Goal: Task Accomplishment & Management: Manage account settings

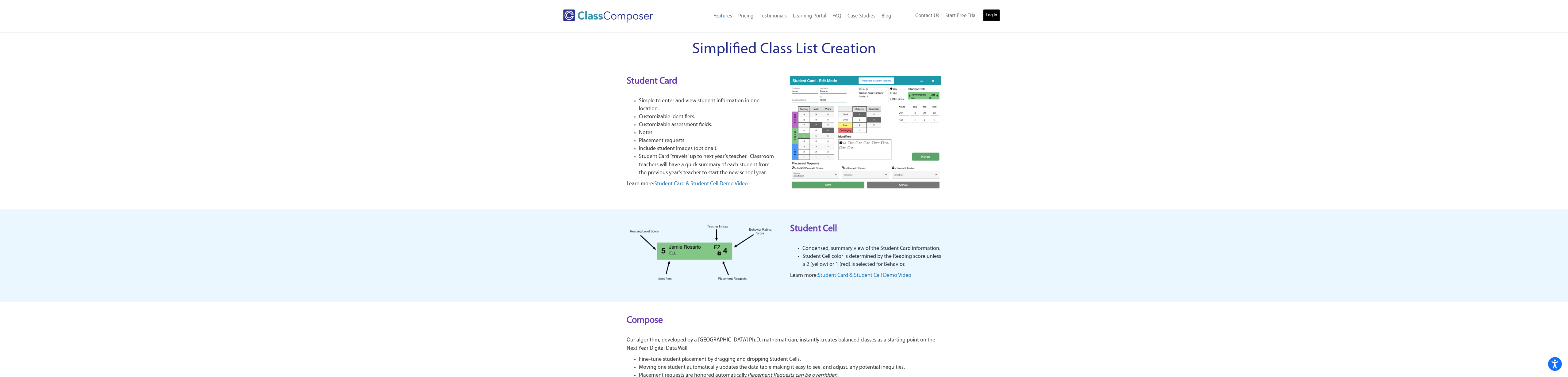
click at [996, 17] on link "Log In" at bounding box center [991, 15] width 17 height 12
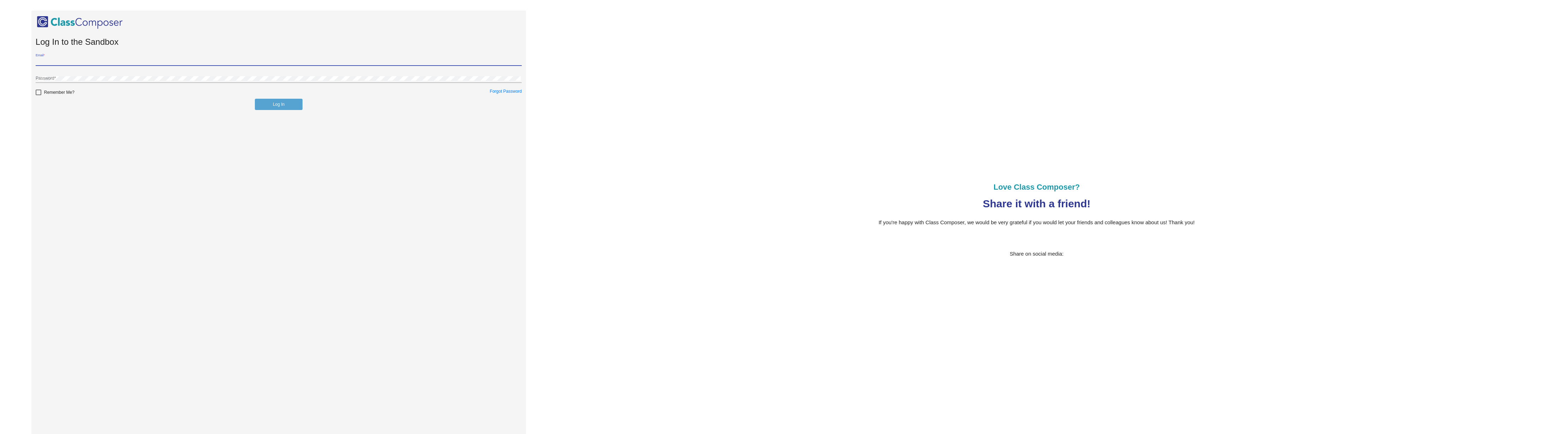
type input "[EMAIL_ADDRESS][DOMAIN_NAME]"
click at [276, 104] on button "Log In" at bounding box center [279, 104] width 48 height 12
click at [503, 91] on link "Forgot Password" at bounding box center [506, 91] width 33 height 5
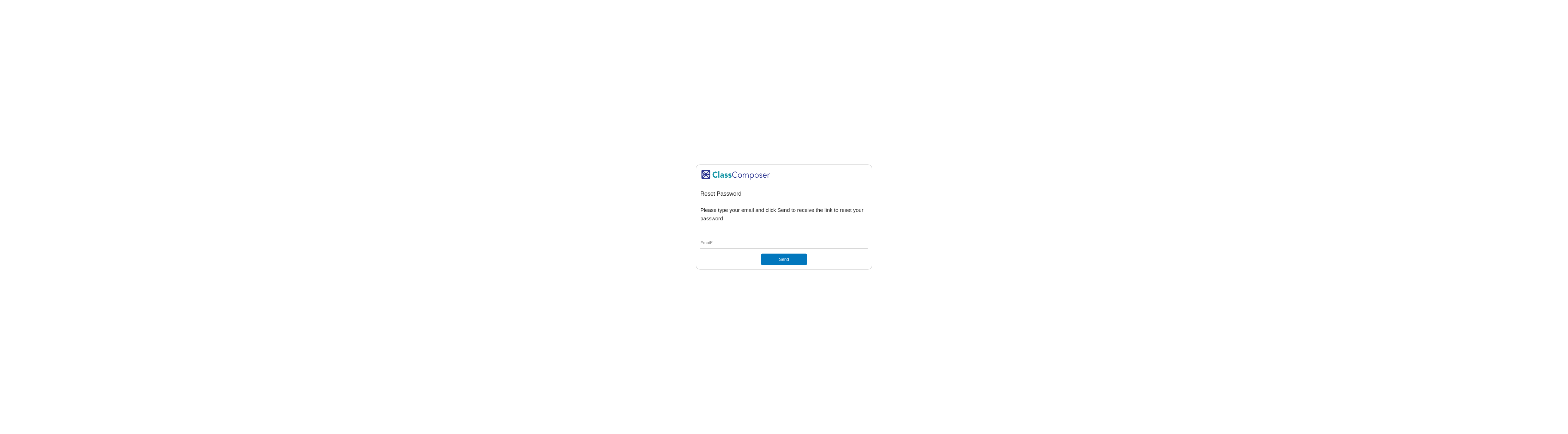
click at [726, 245] on input "Email *" at bounding box center [784, 244] width 167 height 6
type input "bhays@salinascityesd.org"
click at [789, 261] on button "Send" at bounding box center [783, 259] width 46 height 12
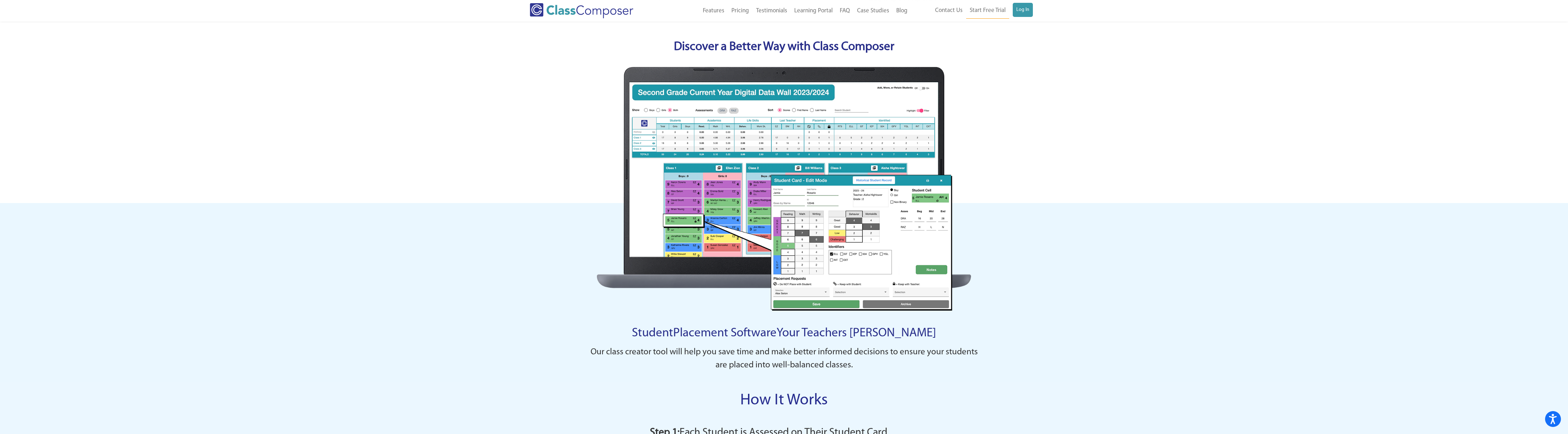
scroll to position [289, 0]
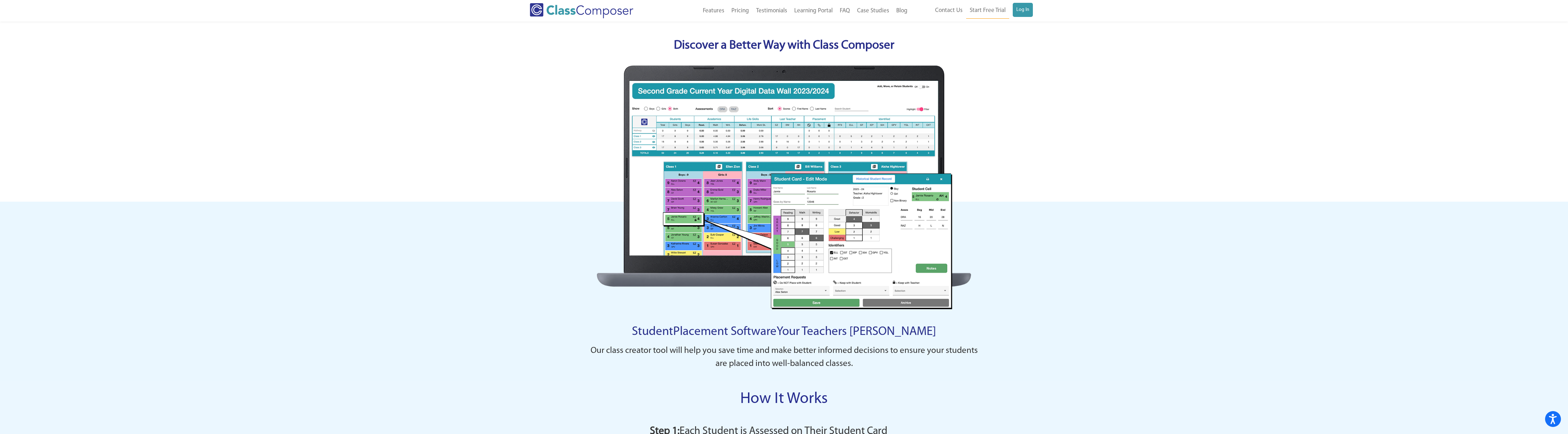
click at [942, 179] on img at bounding box center [783, 187] width 374 height 244
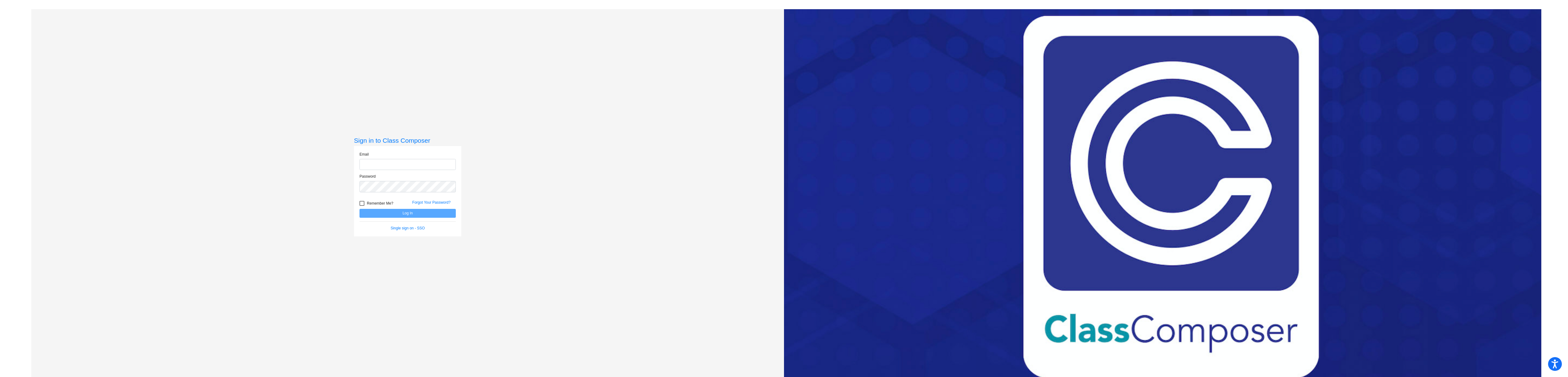
type input "[EMAIL_ADDRESS][DOMAIN_NAME]"
click at [368, 212] on button "Log In" at bounding box center [407, 213] width 96 height 9
click at [399, 212] on button "Log In" at bounding box center [407, 213] width 96 height 9
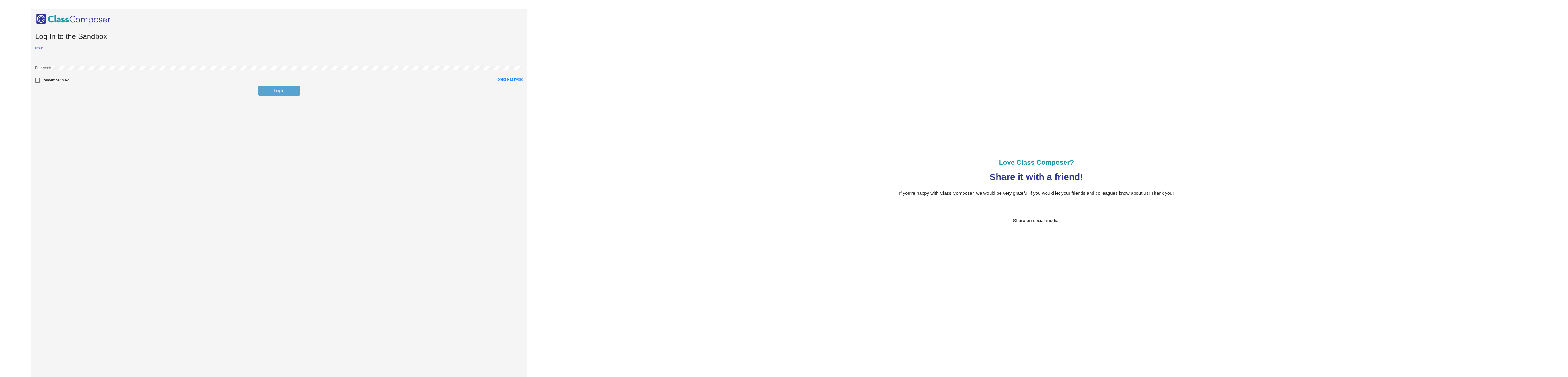
type input "bhays@salinascityesd.org"
click at [272, 91] on button "Log In" at bounding box center [279, 91] width 42 height 10
